Goal: Task Accomplishment & Management: Complete application form

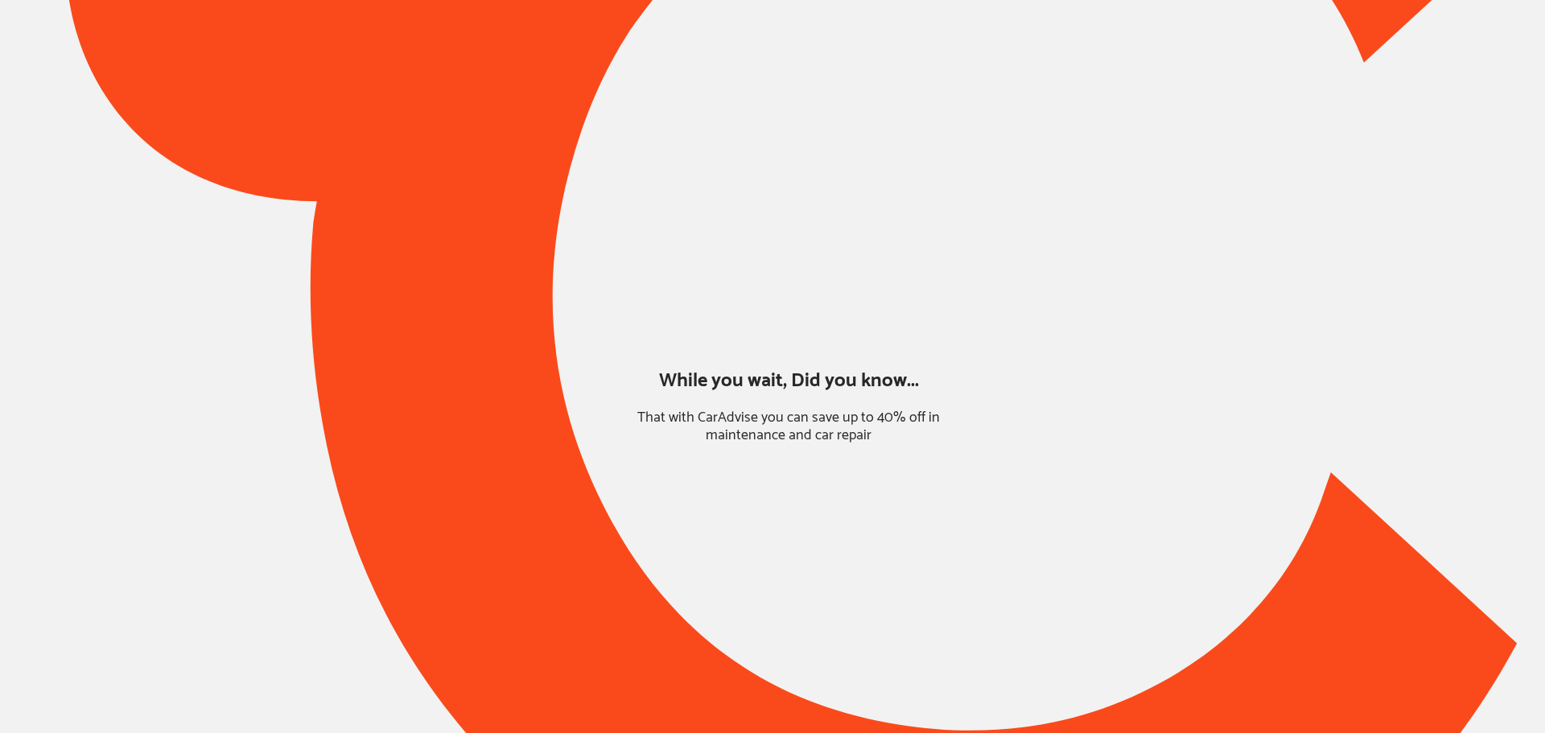
type input "*****"
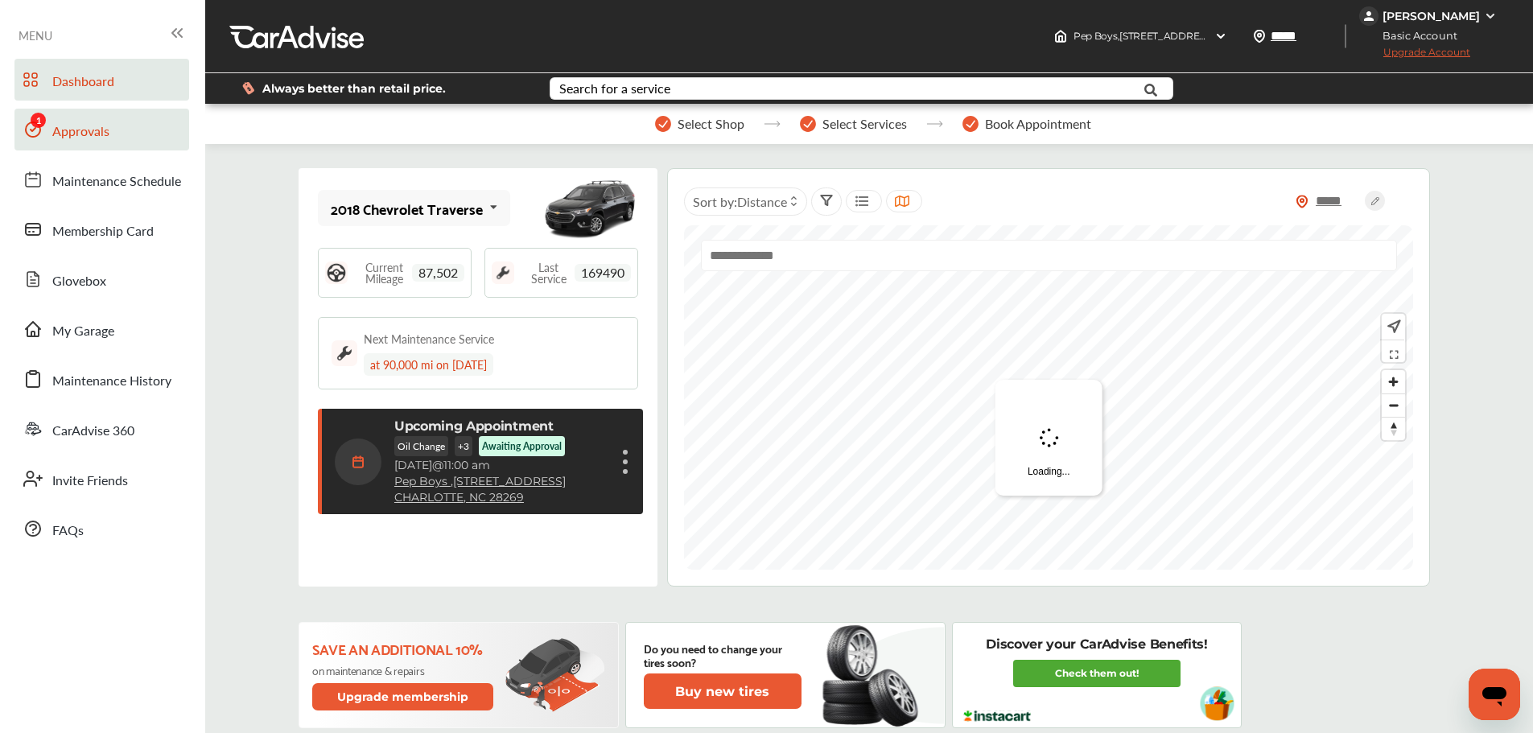
click at [52, 140] on link "Approvals" at bounding box center [101, 130] width 175 height 42
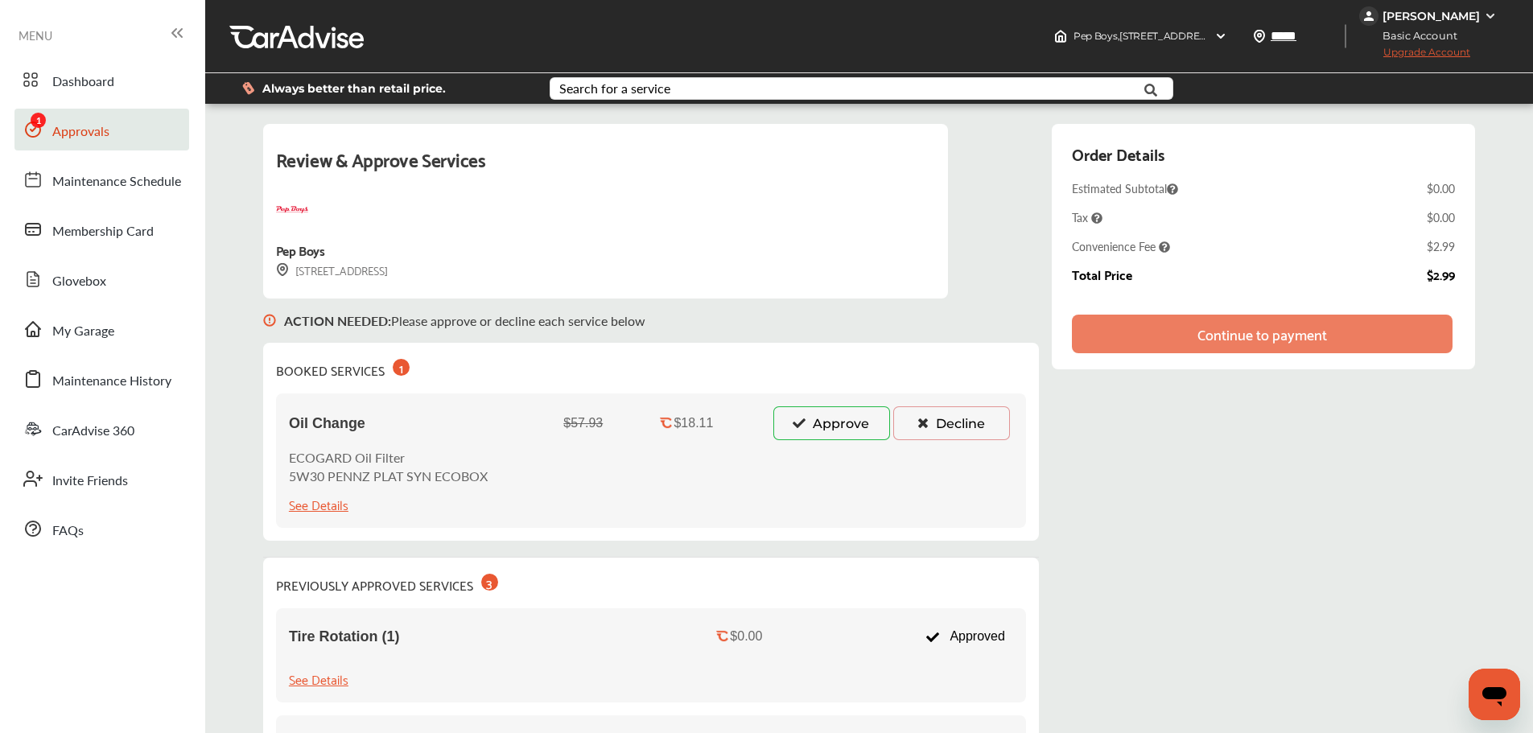
click at [785, 416] on button "Approve" at bounding box center [832, 423] width 117 height 34
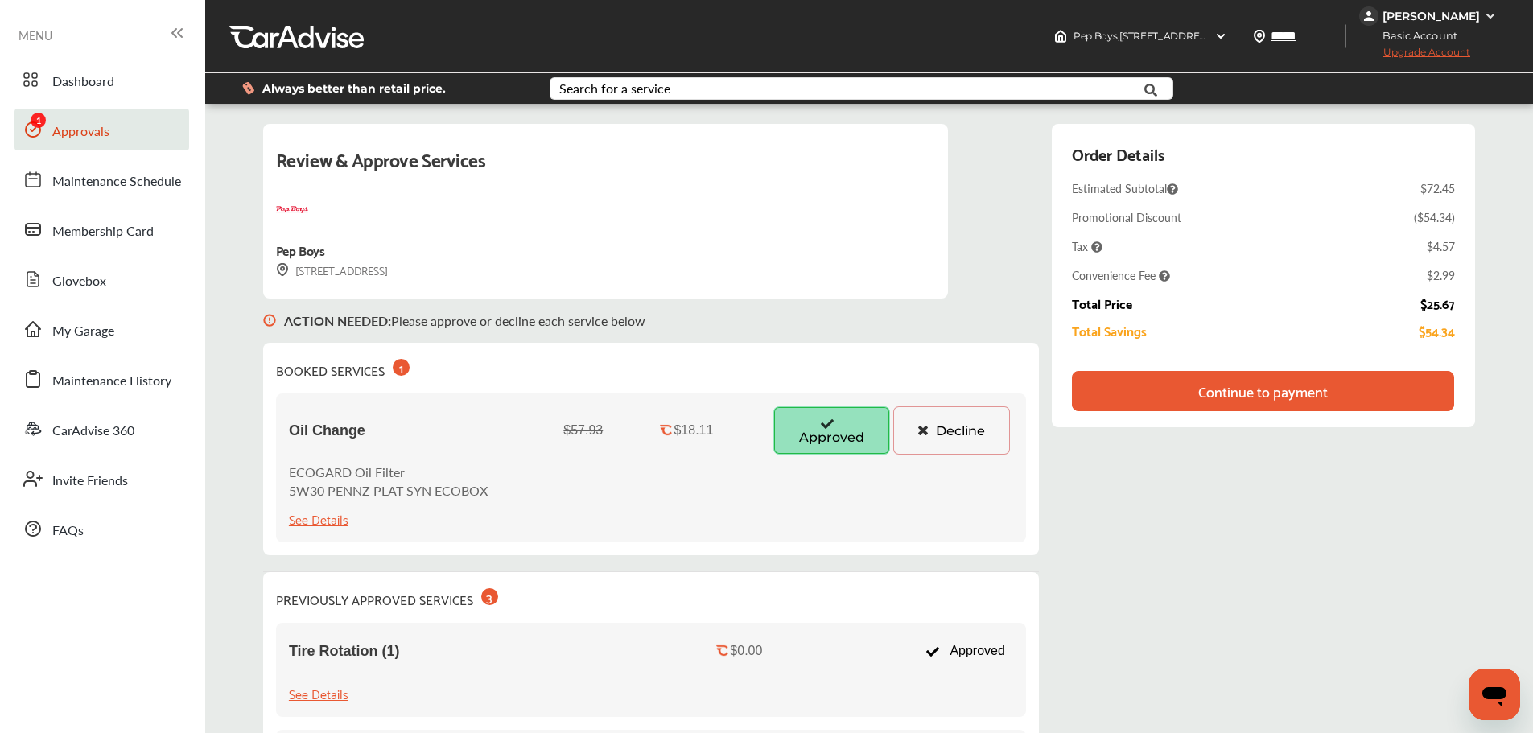
click at [1170, 405] on div "Continue to payment" at bounding box center [1263, 391] width 382 height 40
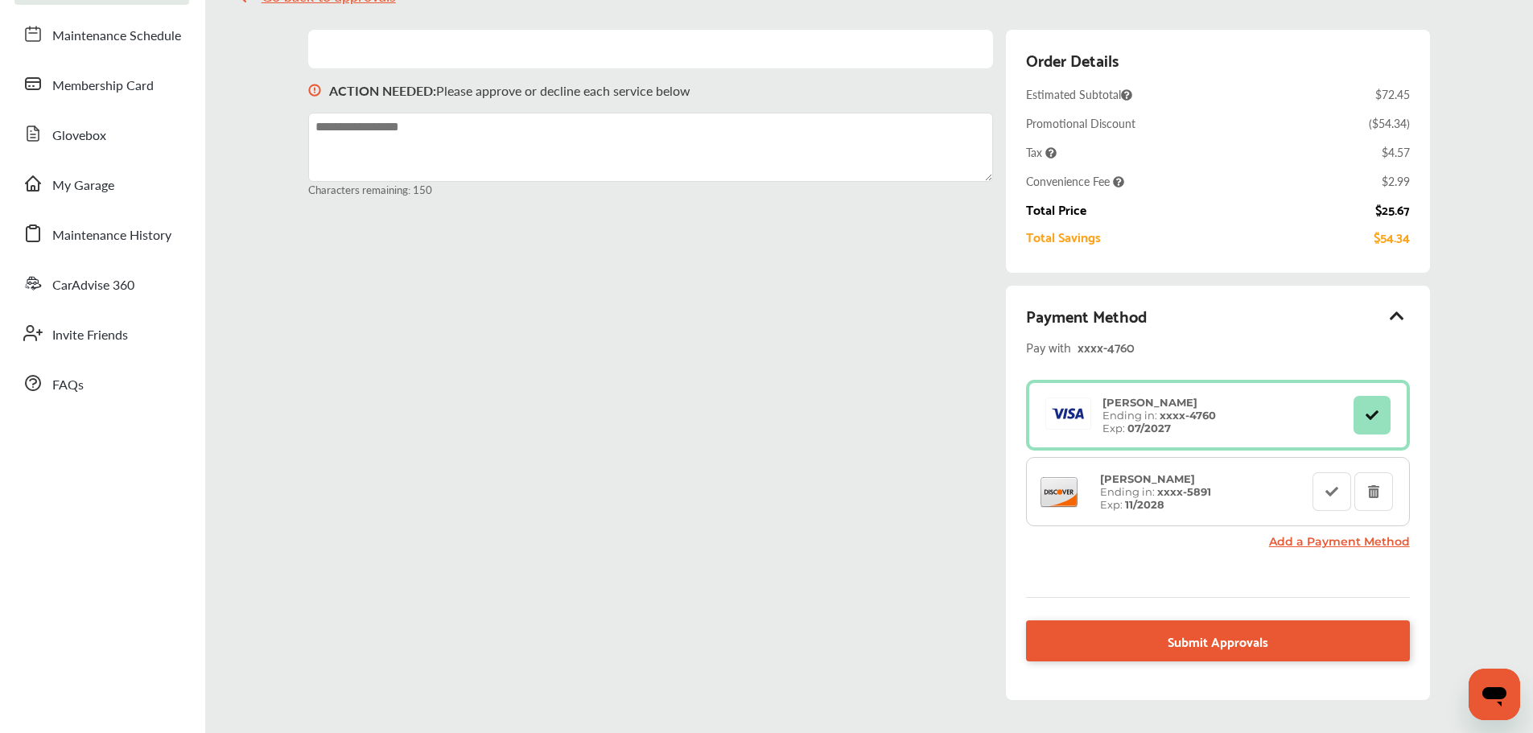
scroll to position [161, 0]
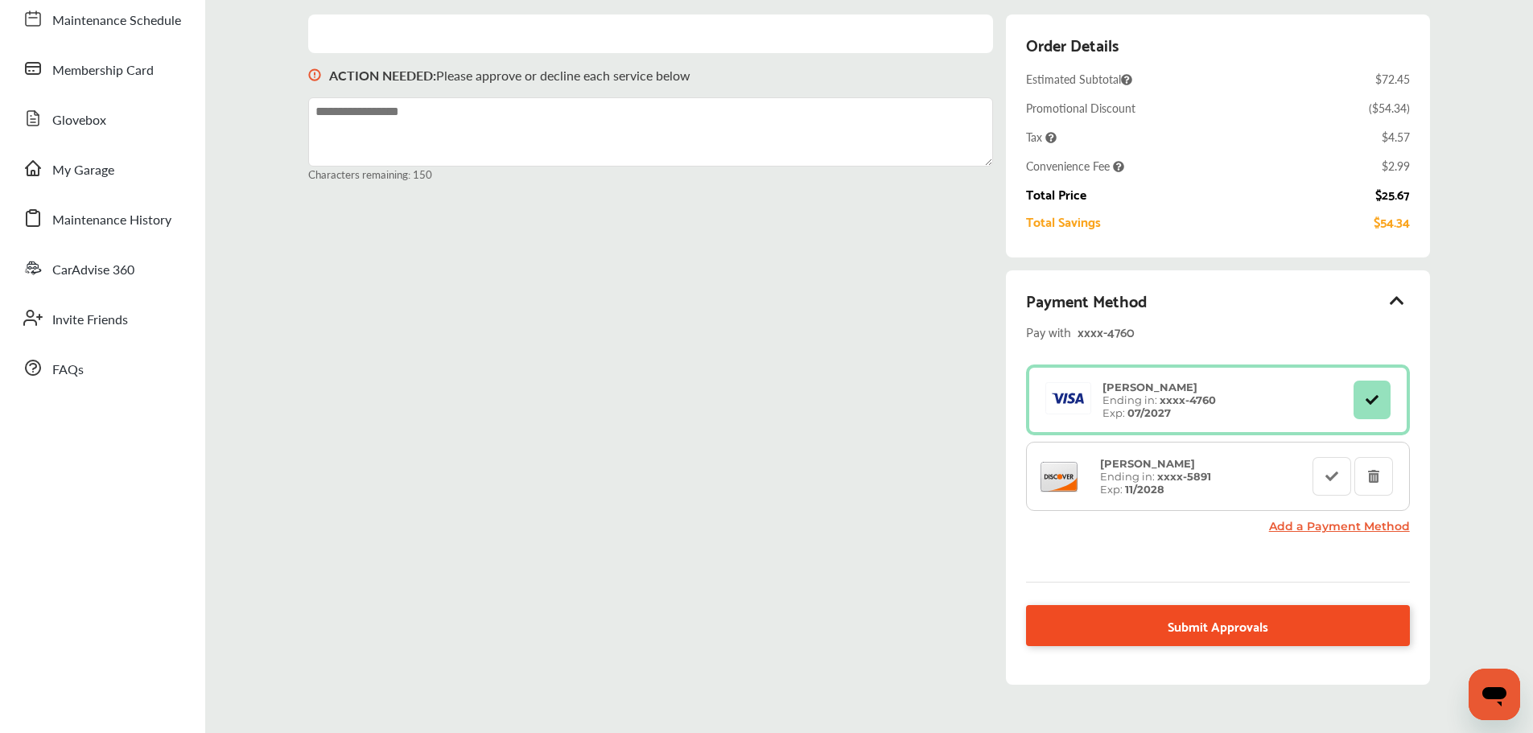
click at [1171, 619] on span "Submit Approvals" at bounding box center [1218, 626] width 101 height 22
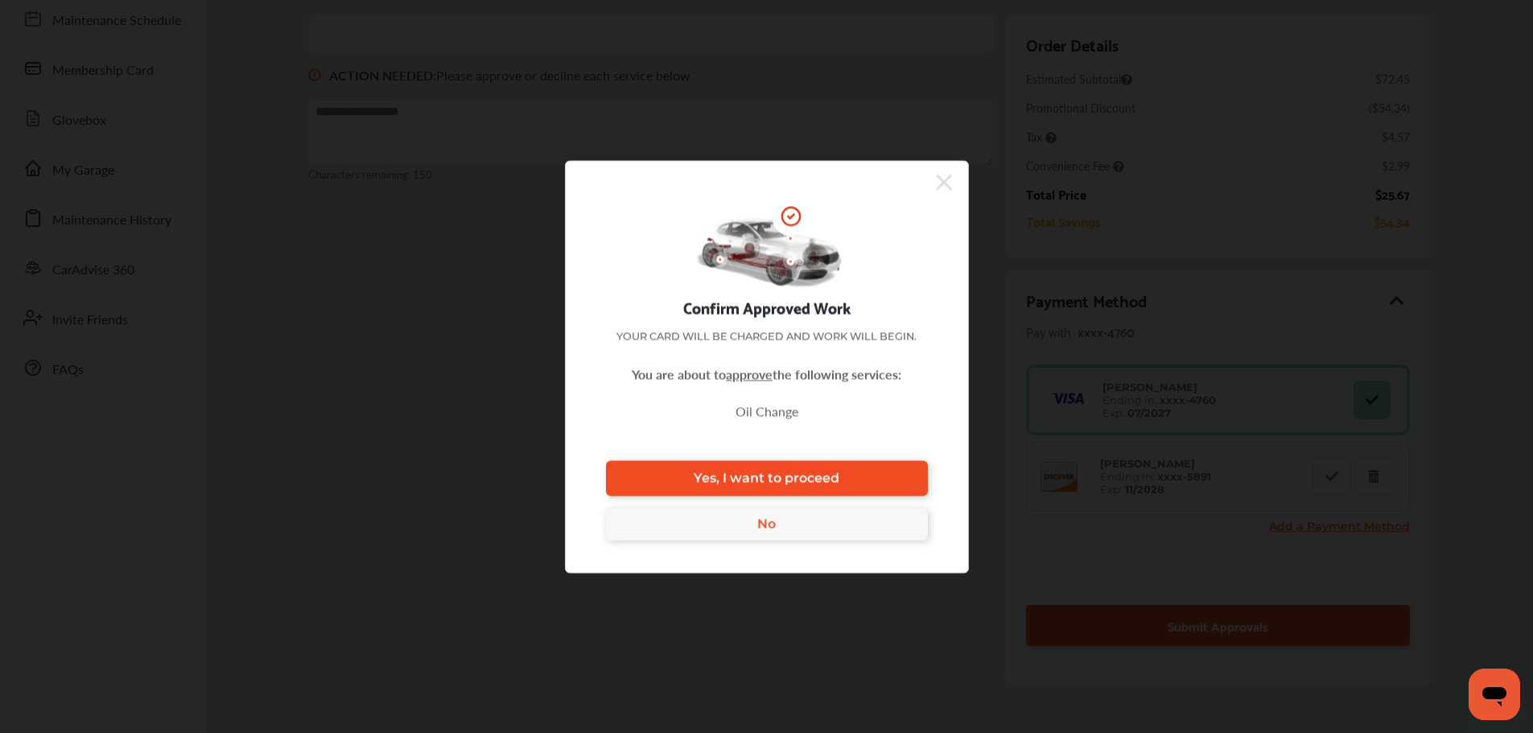
click at [807, 468] on link "Yes, I want to proceed" at bounding box center [767, 477] width 322 height 35
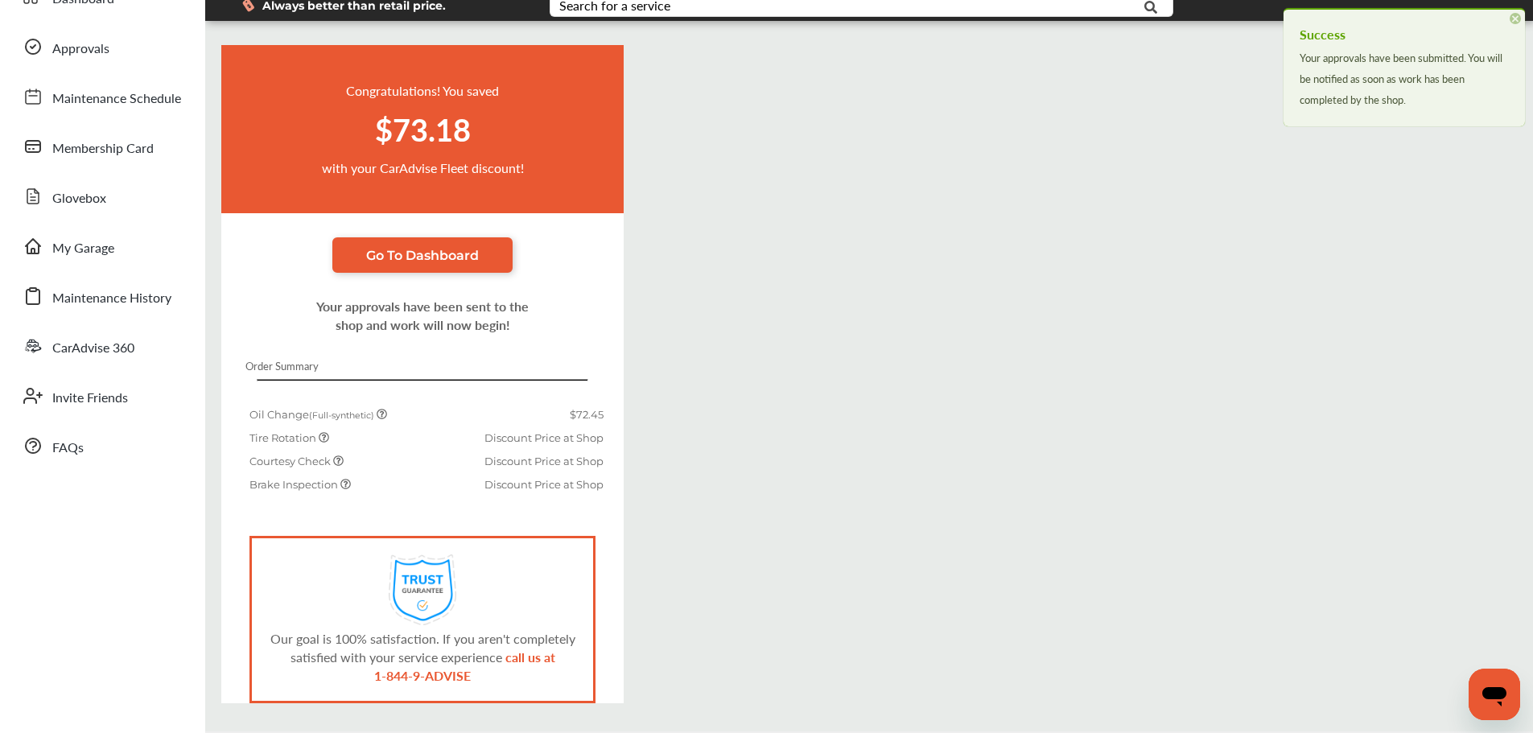
scroll to position [139, 0]
